Goal: Information Seeking & Learning: Learn about a topic

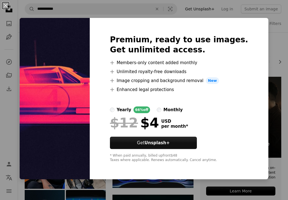
scroll to position [112, 0]
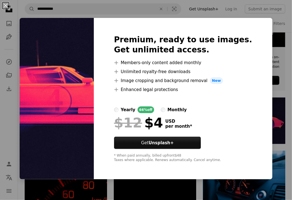
click at [80, 66] on img at bounding box center [57, 99] width 74 height 162
click at [56, 136] on img at bounding box center [57, 99] width 74 height 162
click at [237, 103] on div at bounding box center [183, 99] width 138 height 13
click at [35, 76] on img at bounding box center [57, 99] width 74 height 162
click at [6, 8] on button "An X shape" at bounding box center [5, 5] width 7 height 7
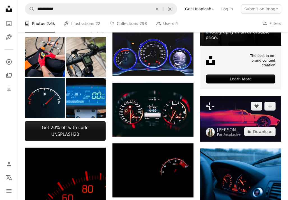
click at [220, 121] on img at bounding box center [240, 119] width 81 height 46
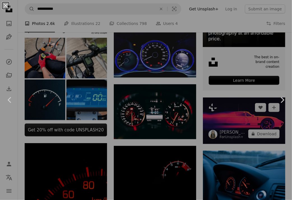
click at [220, 121] on div "An X shape Chevron left Chevron right" at bounding box center [146, 100] width 292 height 200
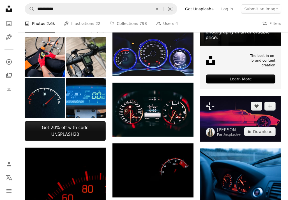
click at [220, 121] on img at bounding box center [240, 119] width 81 height 46
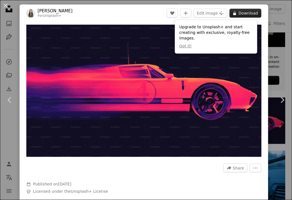
click at [237, 13] on button "A lock Download" at bounding box center [246, 13] width 32 height 9
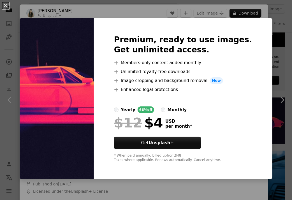
click at [126, 58] on div "Premium, ready to use images. Get unlimited access. A plus sign Members-only co…" at bounding box center [183, 99] width 179 height 162
click at [7, 8] on button "An X shape" at bounding box center [5, 5] width 7 height 7
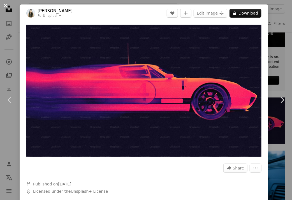
click at [7, 7] on button "An X shape" at bounding box center [5, 5] width 7 height 7
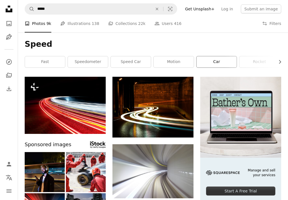
click at [210, 65] on link "car" at bounding box center [217, 61] width 40 height 11
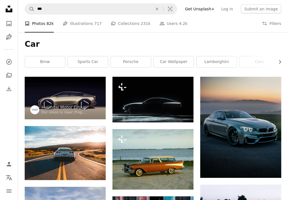
click at [99, 65] on link "sports car" at bounding box center [88, 61] width 40 height 11
